Goal: Task Accomplishment & Management: Manage account settings

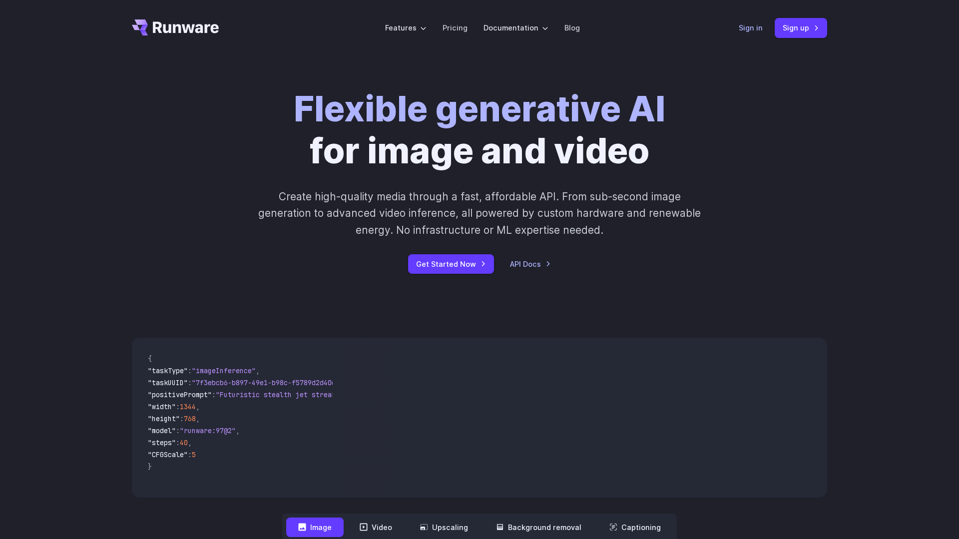
click at [741, 27] on link "Sign in" at bounding box center [750, 27] width 24 height 11
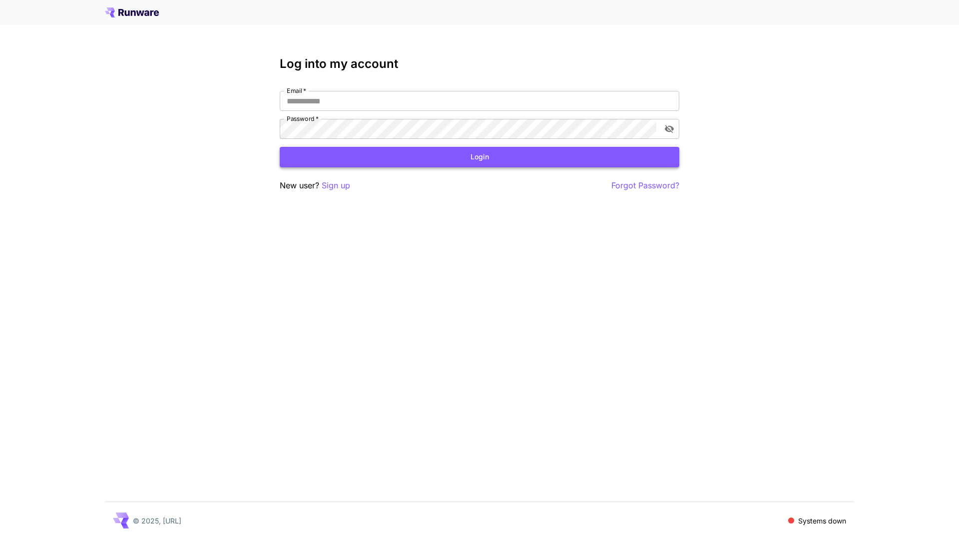
type input "**********"
click at [451, 162] on button "Login" at bounding box center [479, 157] width 399 height 20
